Goal: Transaction & Acquisition: Purchase product/service

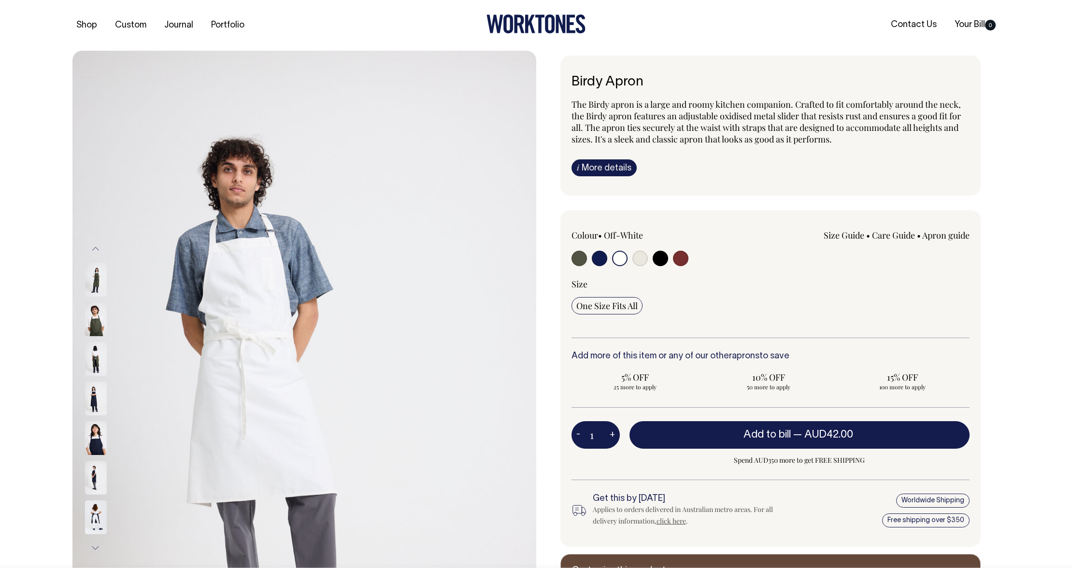
select select "Off-White"
click at [619, 259] on input "radio" at bounding box center [619, 258] width 15 height 15
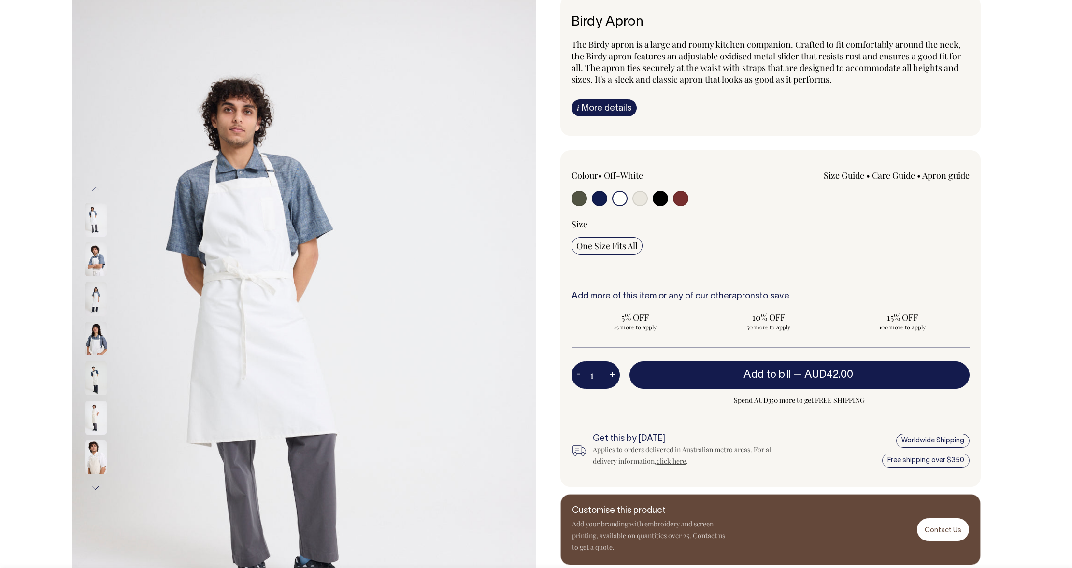
scroll to position [60, 0]
click at [580, 198] on input "radio" at bounding box center [578, 197] width 15 height 15
radio input "true"
select select "Olive"
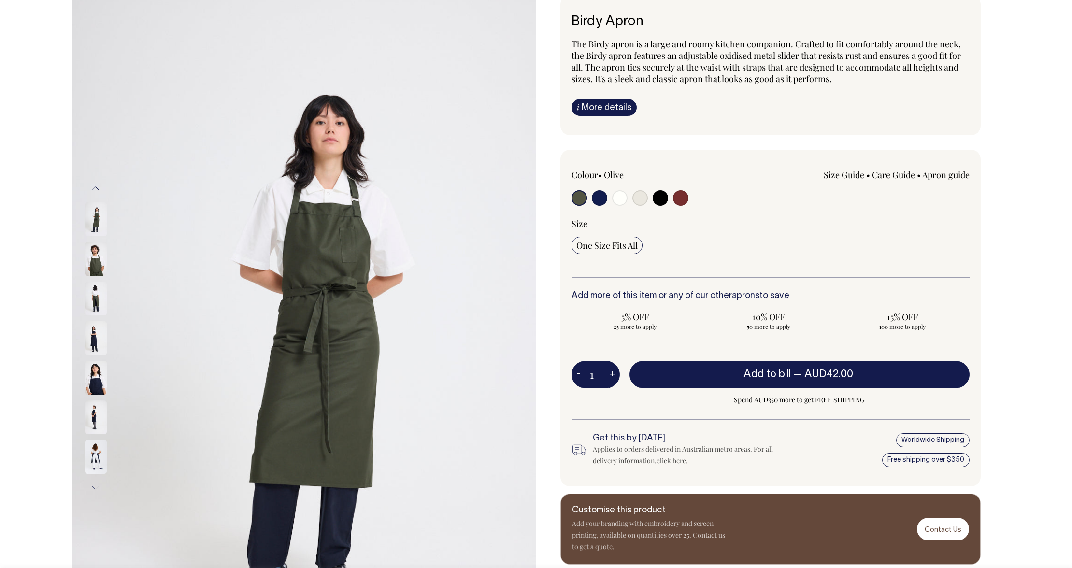
click at [600, 199] on input "radio" at bounding box center [599, 197] width 15 height 15
radio input "true"
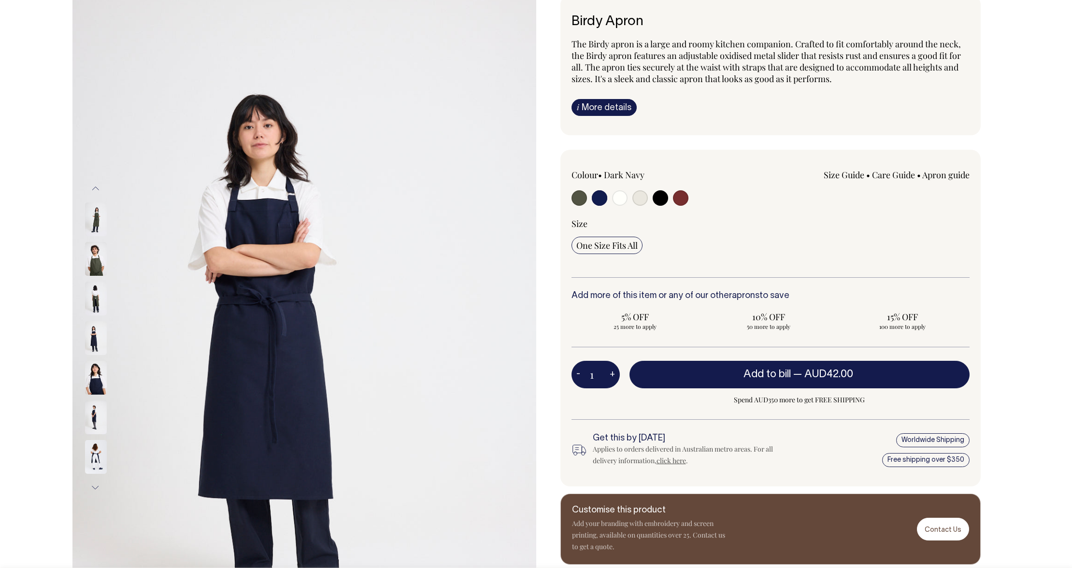
radio input "true"
select select "Dark Navy"
click at [621, 199] on input "radio" at bounding box center [619, 197] width 15 height 15
radio input "true"
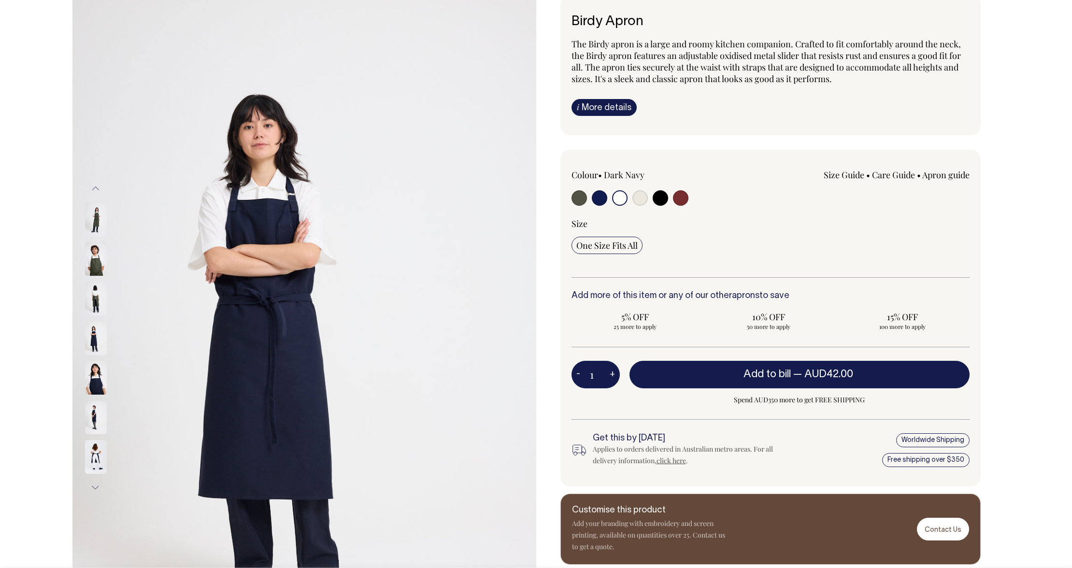
select select "Off-White"
click at [621, 199] on input "radio" at bounding box center [619, 197] width 15 height 15
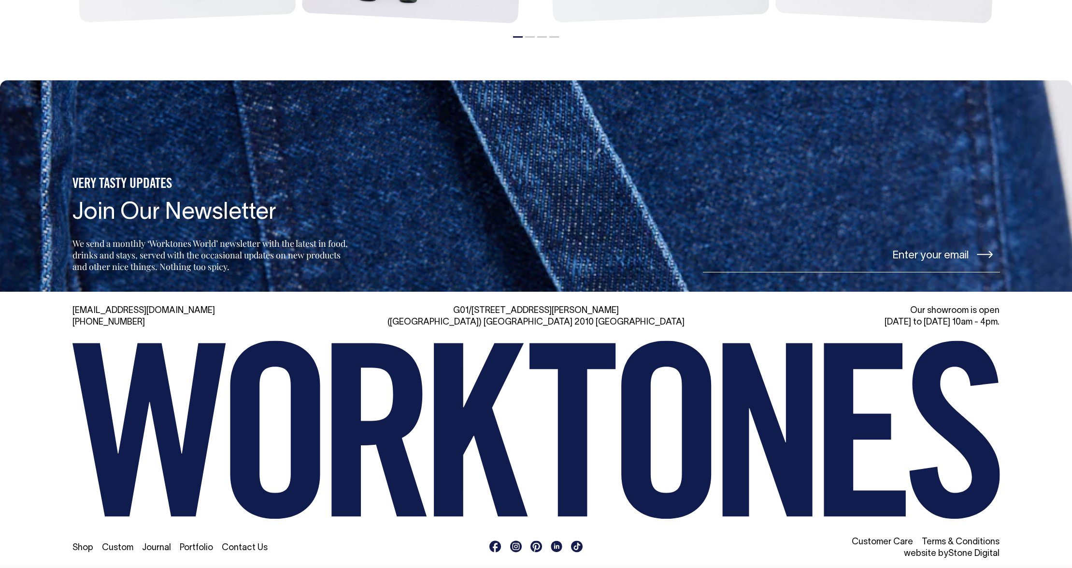
scroll to position [1553, 0]
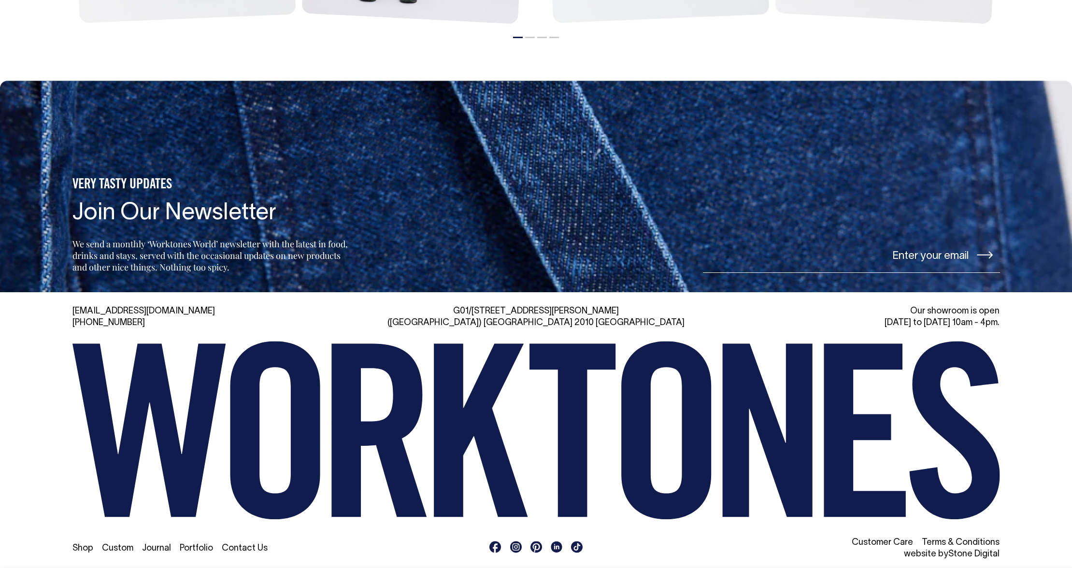
drag, startPoint x: 117, startPoint y: 546, endPoint x: 186, endPoint y: 540, distance: 68.8
click at [117, 545] on link "Custom" at bounding box center [117, 548] width 31 height 8
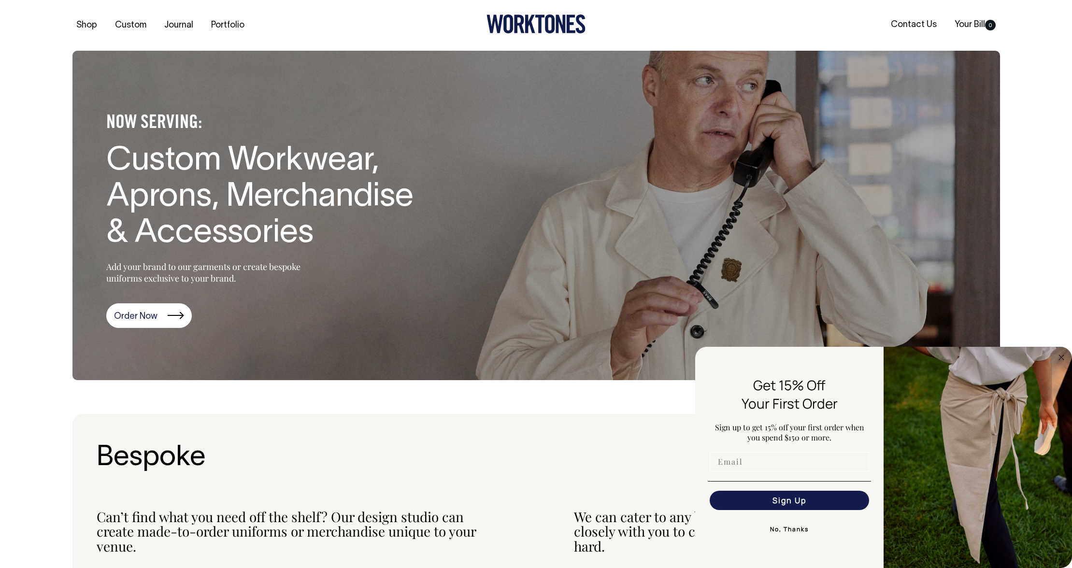
click at [759, 465] on input "Email" at bounding box center [789, 461] width 159 height 19
type input "kate@universalfavourite.com.au"
click at [787, 504] on button "Sign Up" at bounding box center [789, 500] width 159 height 19
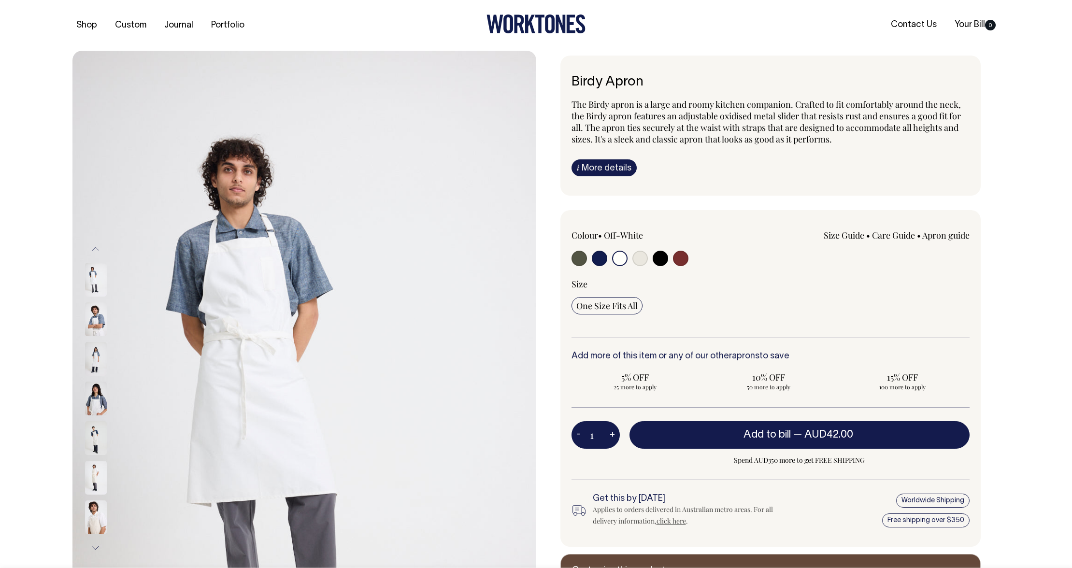
select select "Off-White"
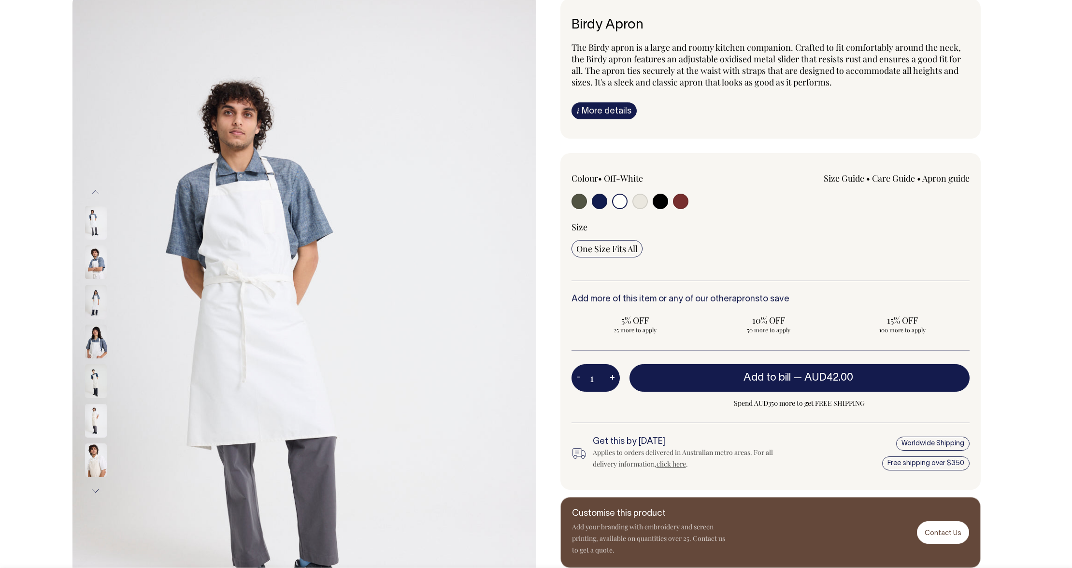
click at [620, 195] on input "radio" at bounding box center [619, 201] width 15 height 15
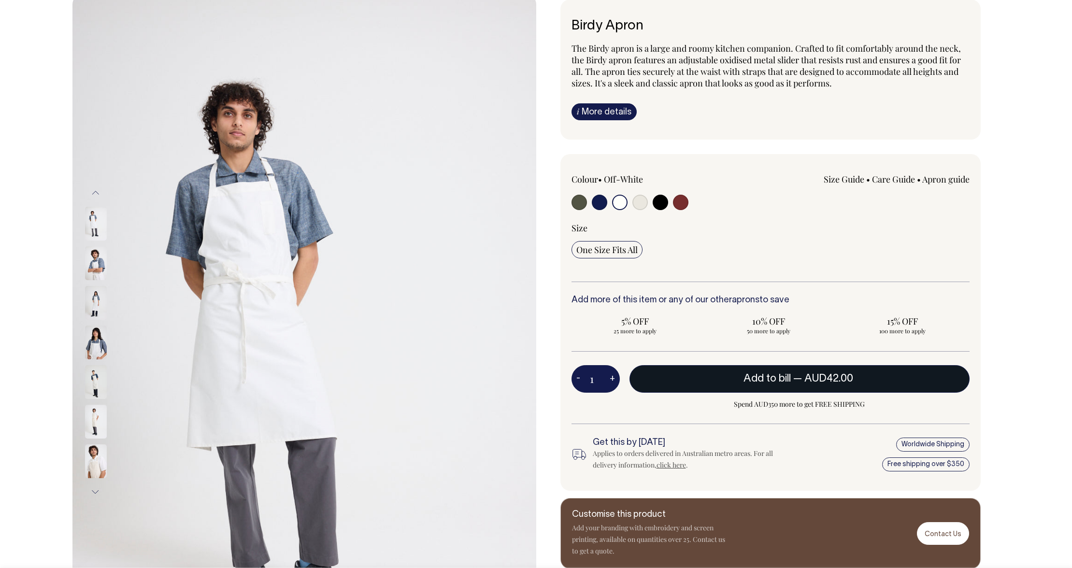
drag, startPoint x: 810, startPoint y: 382, endPoint x: 825, endPoint y: 384, distance: 15.1
click at [810, 382] on span "AUD42.00" at bounding box center [828, 379] width 49 height 10
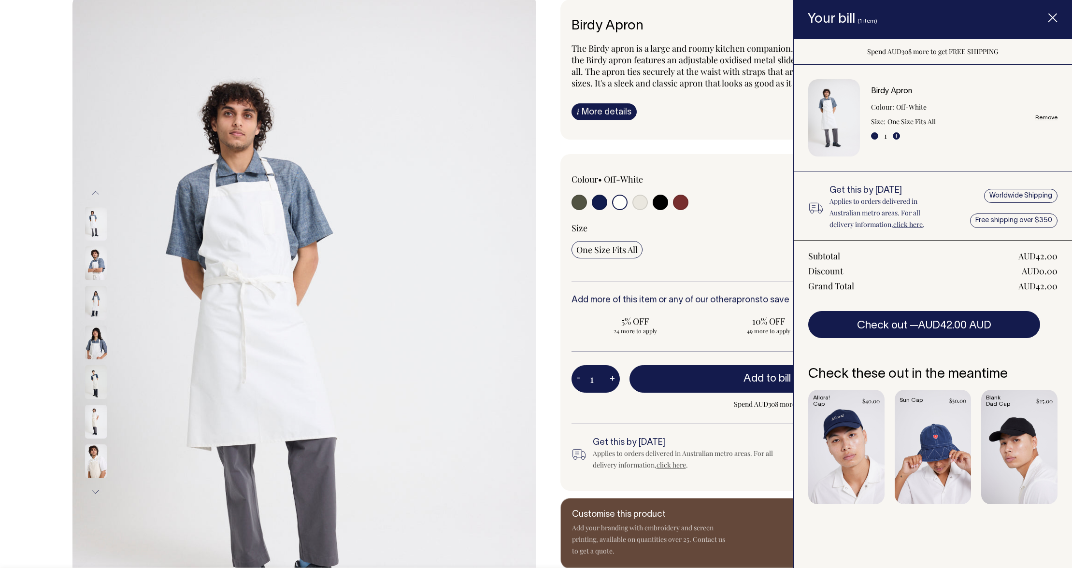
click at [718, 254] on div "One Size Fits All" at bounding box center [770, 249] width 398 height 17
click at [1050, 23] on icon "Item added to your cart" at bounding box center [1053, 19] width 10 height 10
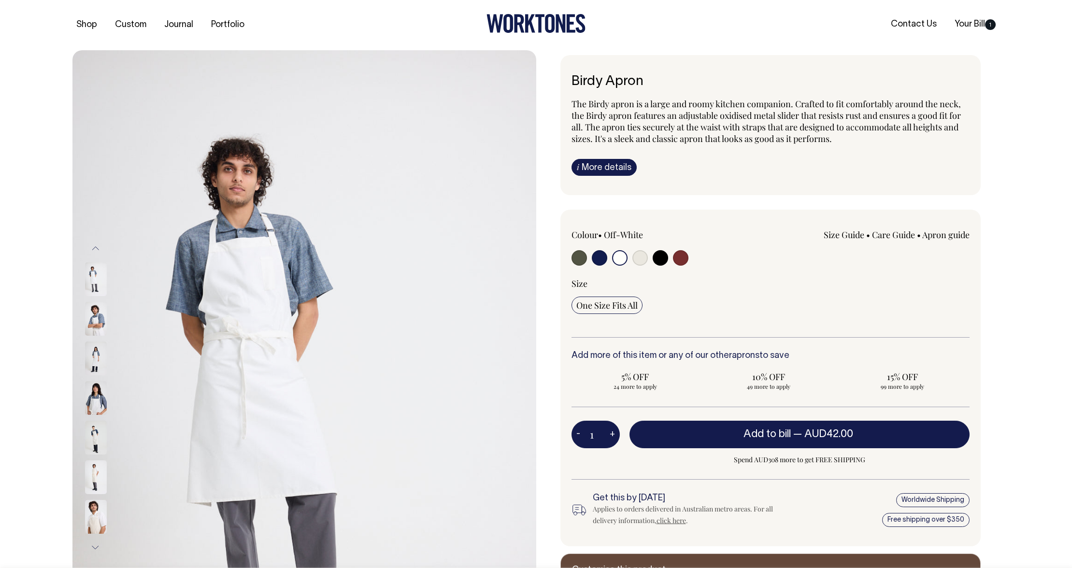
scroll to position [0, 0]
drag, startPoint x: 988, startPoint y: 25, endPoint x: 997, endPoint y: 35, distance: 13.4
click at [988, 26] on span "1" at bounding box center [990, 25] width 11 height 11
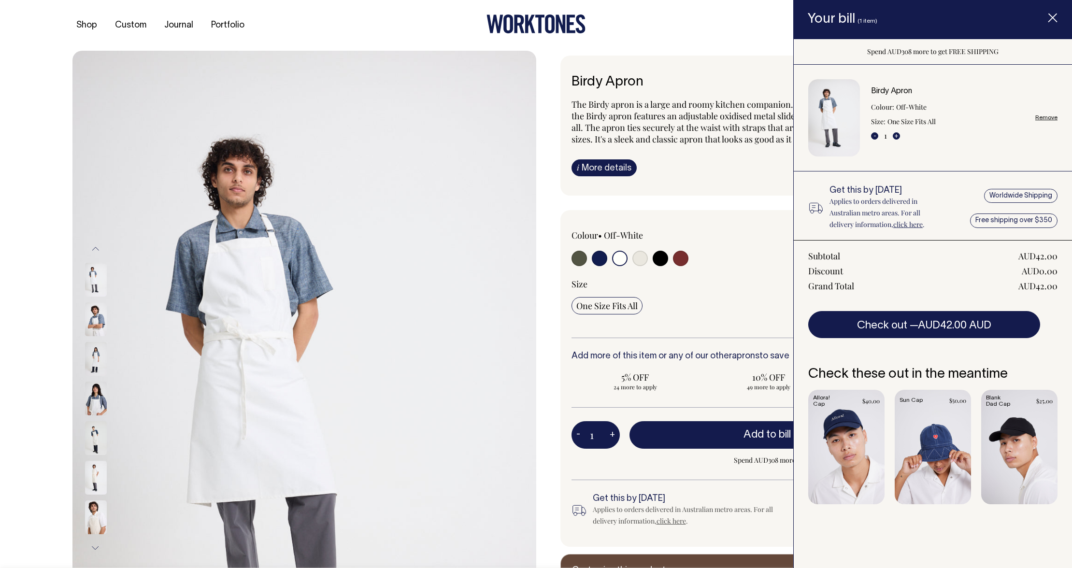
click at [1048, 14] on icon "Item added to your cart" at bounding box center [1053, 19] width 10 height 10
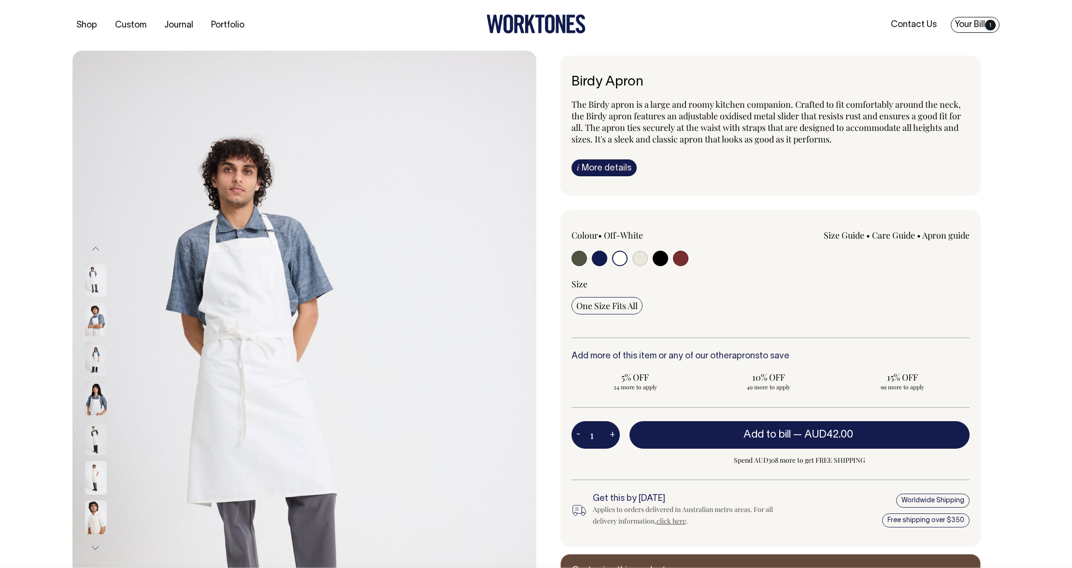
click at [995, 29] on link "Your Bill 1" at bounding box center [975, 25] width 49 height 16
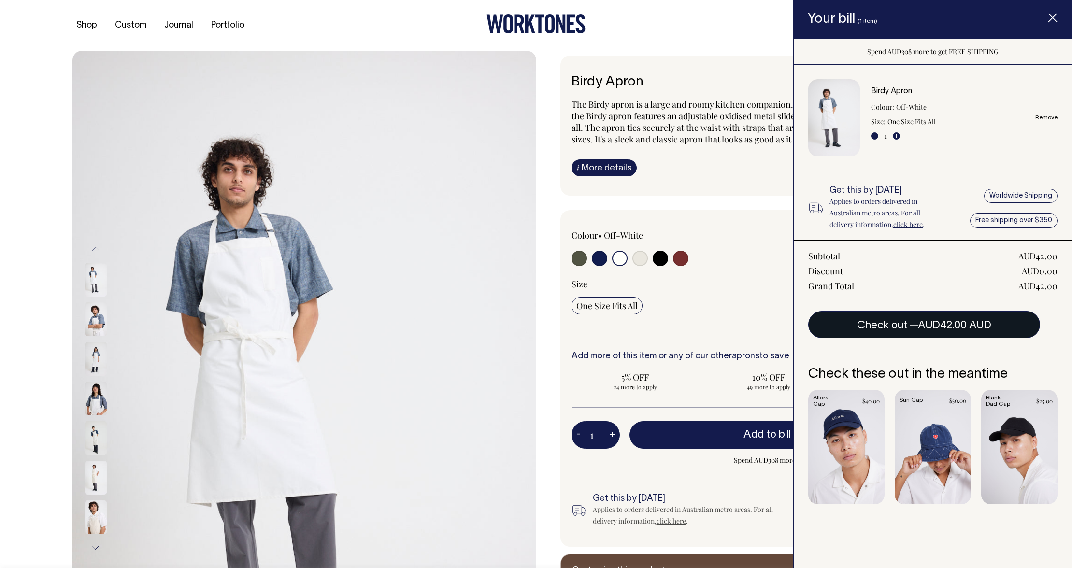
drag, startPoint x: 902, startPoint y: 320, endPoint x: 927, endPoint y: 330, distance: 27.4
click at [902, 320] on button "Check out — AUD42.00 AUD" at bounding box center [924, 324] width 232 height 27
